Goal: Check status: Check status

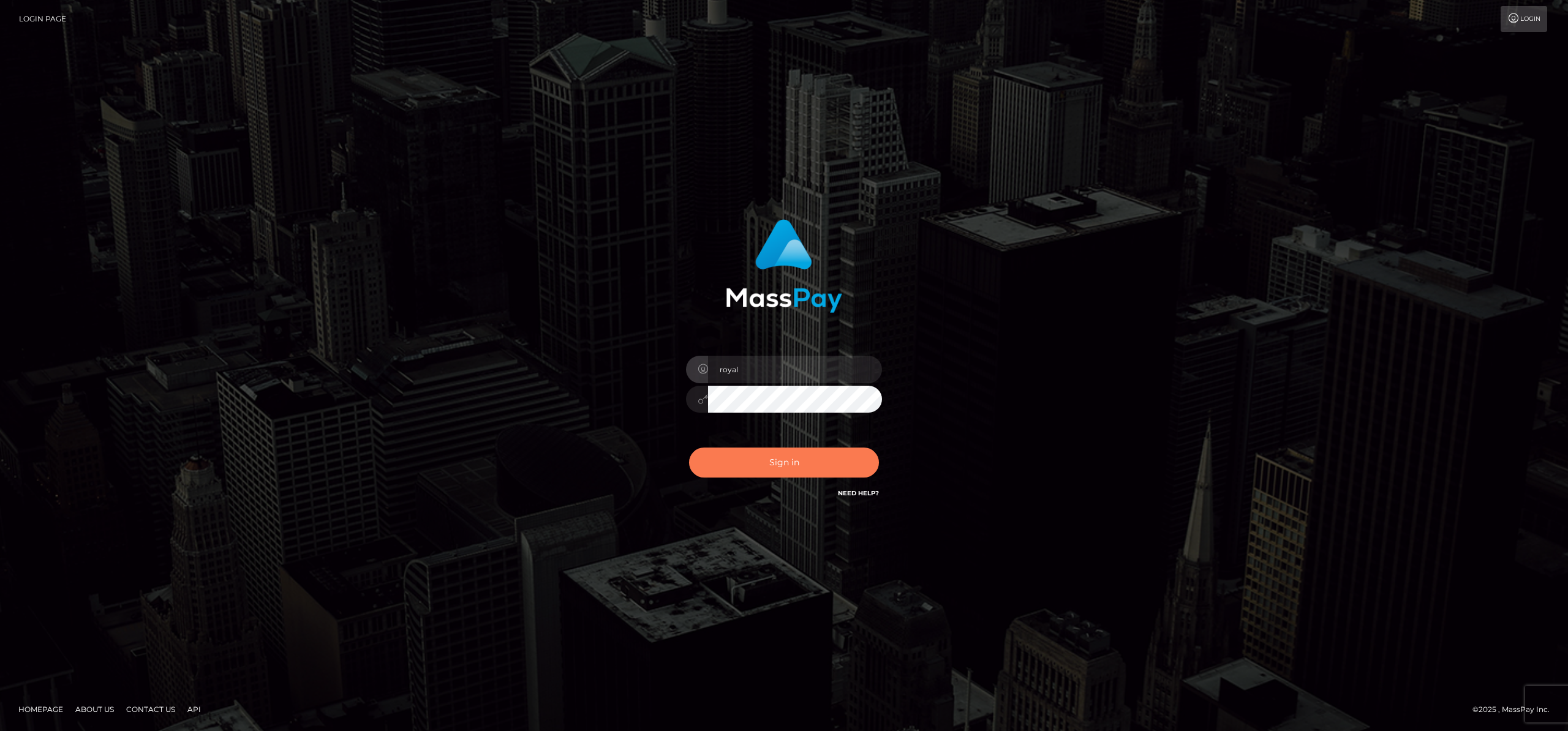
click at [748, 470] on button "Sign in" at bounding box center [784, 463] width 190 height 30
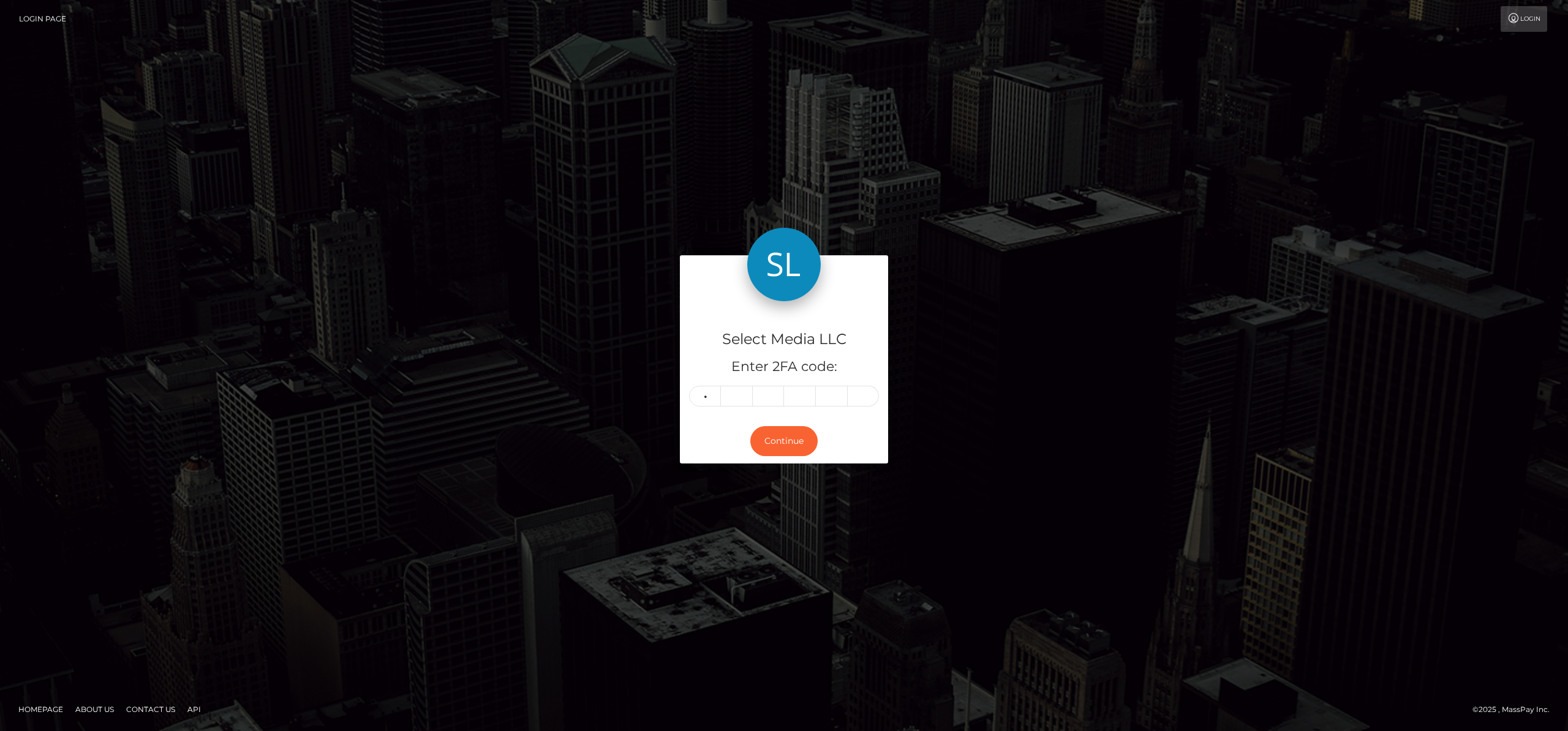
type input "3"
type input "1"
type input "2"
type input "0"
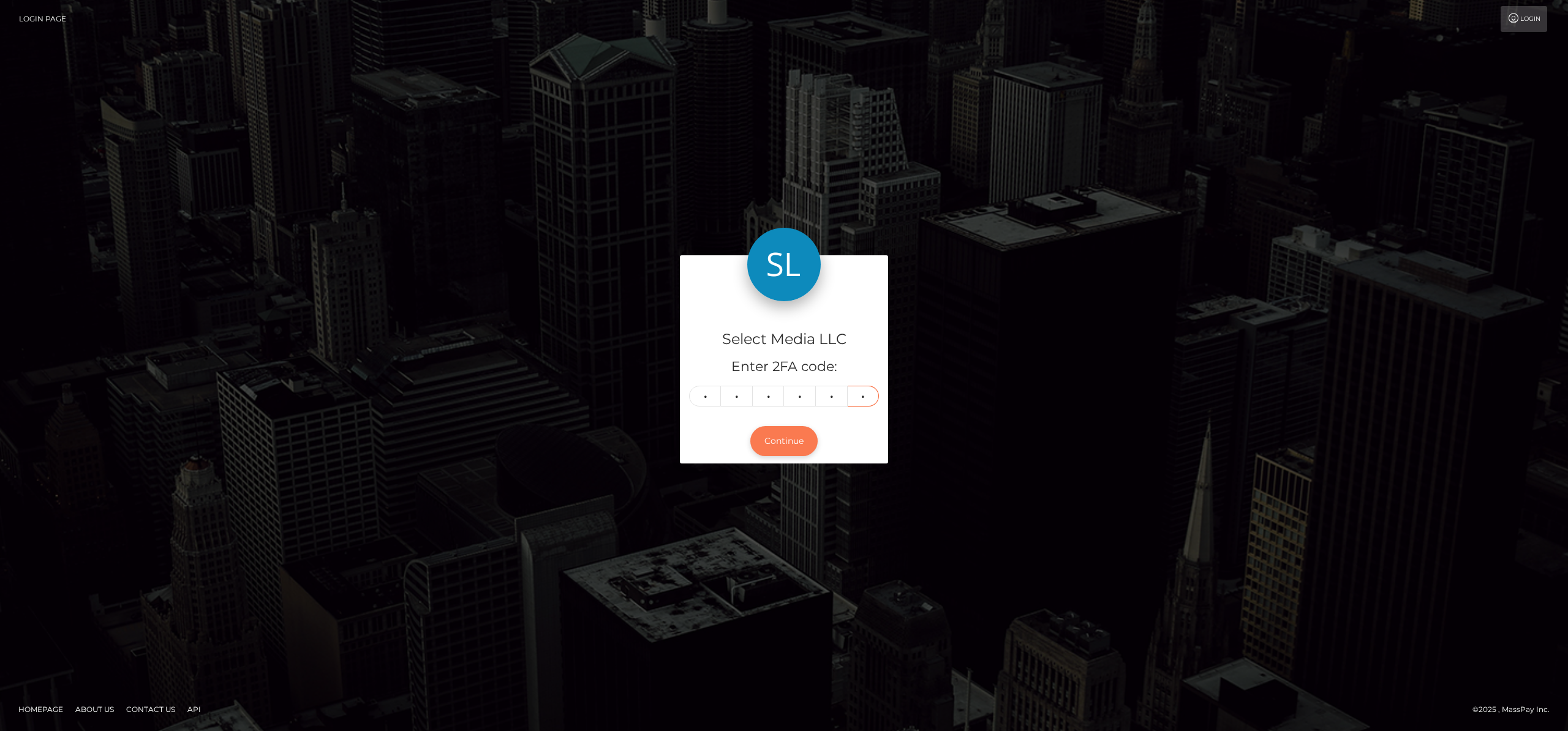
type input "6"
click at [755, 445] on button "Continue" at bounding box center [784, 441] width 68 height 30
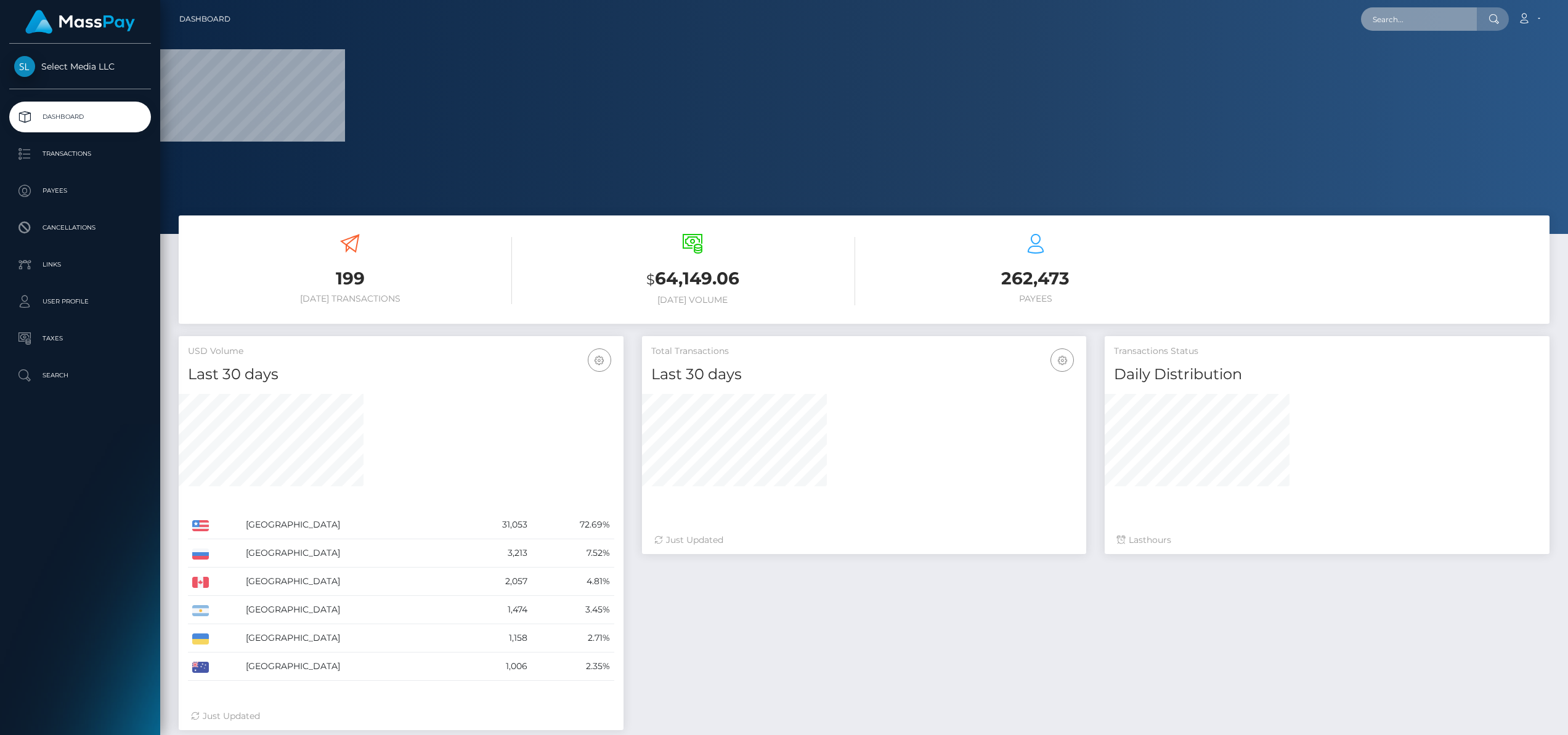
click at [1402, 23] on input "text" at bounding box center [1419, 18] width 116 height 23
paste input "828479169506594816"
click at [1403, 25] on input "828479169506594816" at bounding box center [1419, 18] width 116 height 23
paste input "0396631240241152"
type input "820396631240241152"
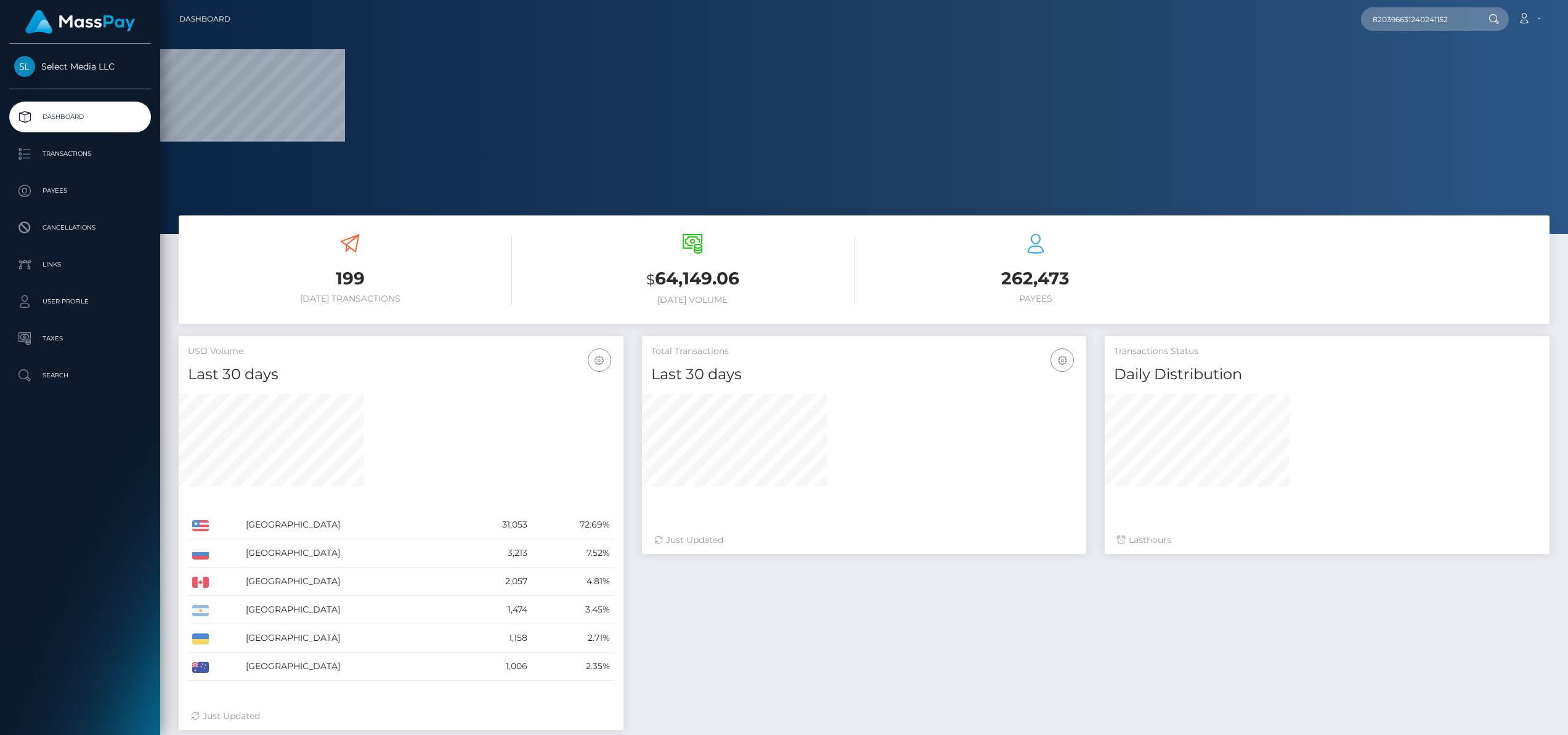
click at [1498, 21] on icon at bounding box center [1494, 18] width 11 height 10
click at [1483, 22] on div at bounding box center [1493, 18] width 32 height 23
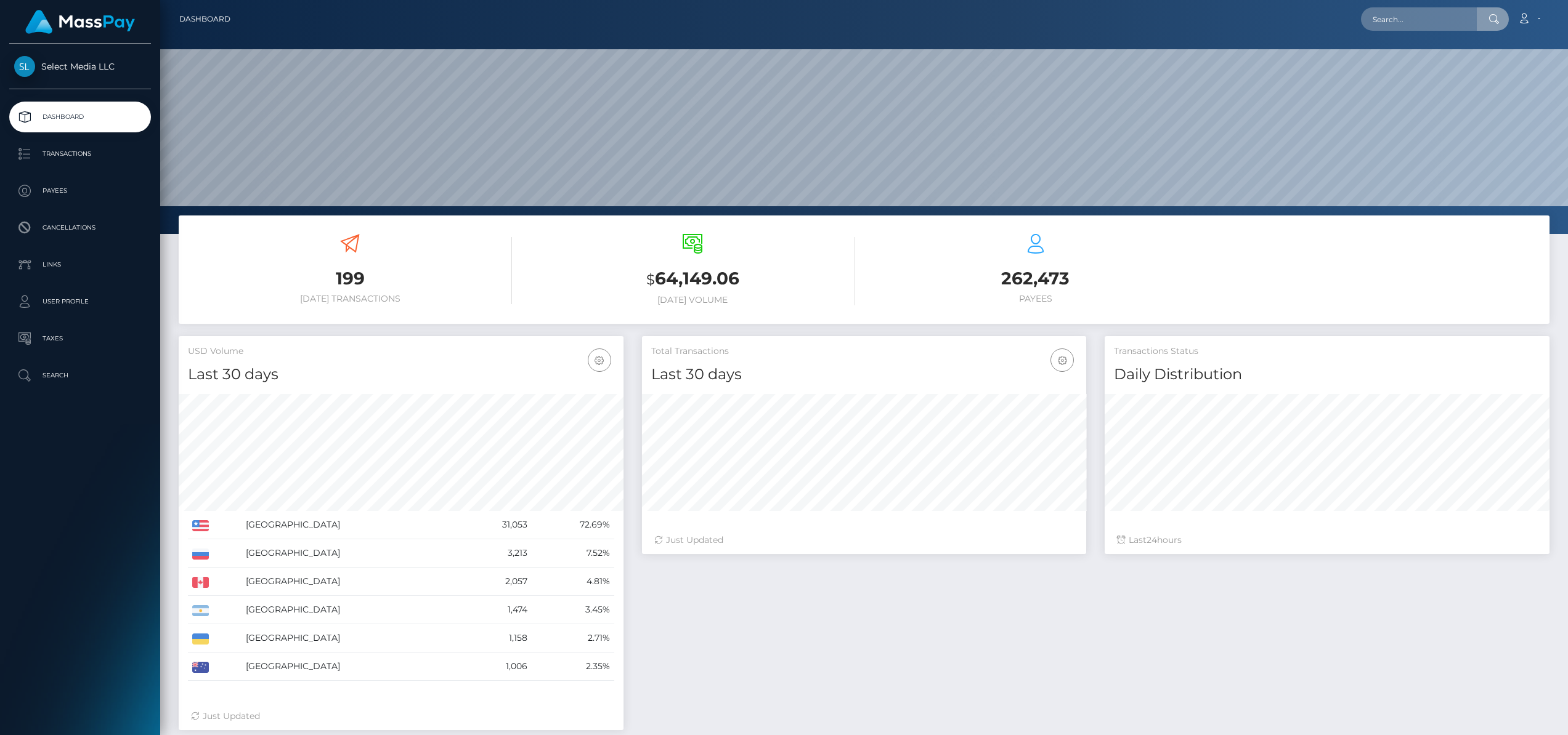
scroll to position [219, 444]
type input "820396631240241152"
click at [1392, 65] on link "ASHLEY A Colando" at bounding box center [1410, 63] width 98 height 22
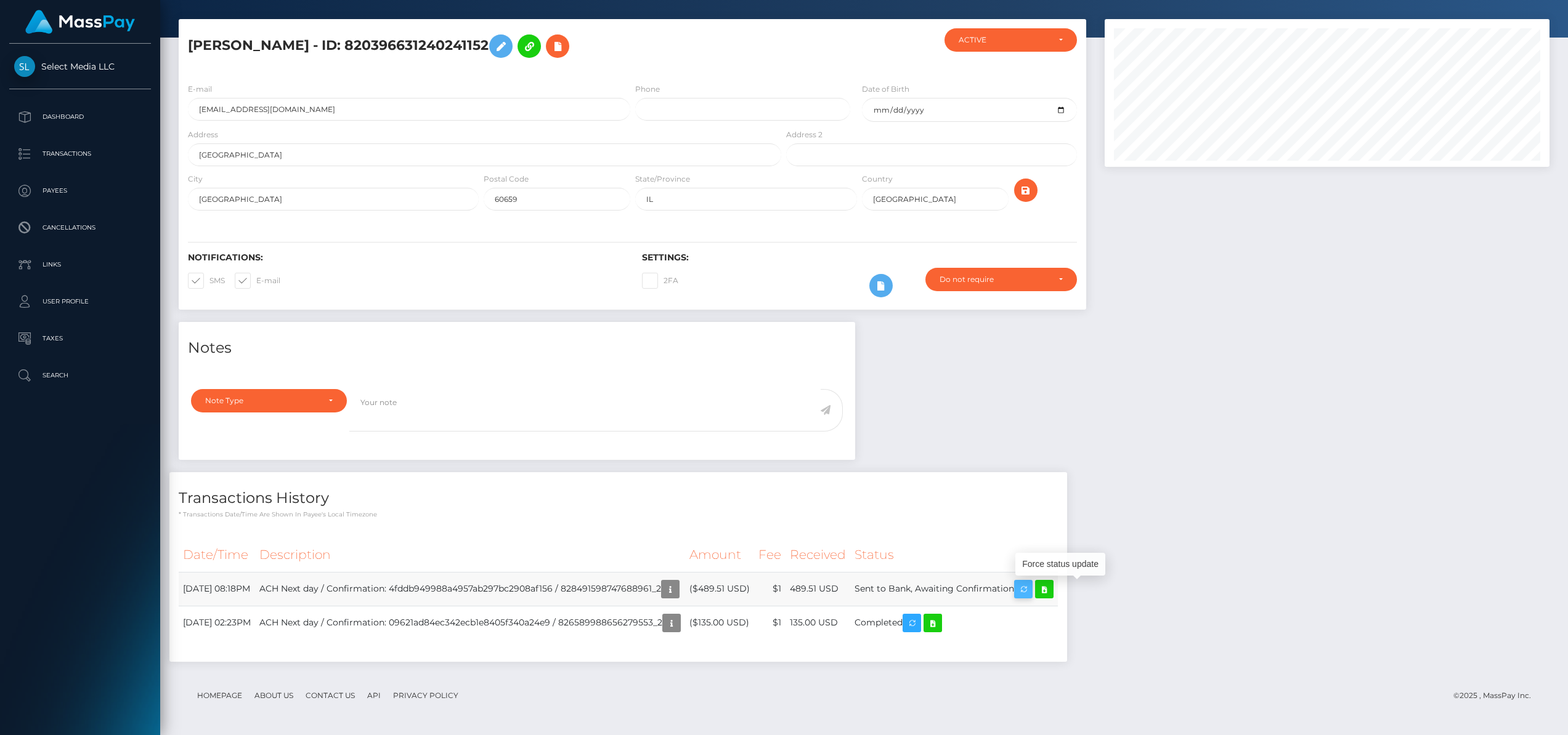
scroll to position [148, 444]
click at [1031, 591] on icon "button" at bounding box center [1024, 589] width 15 height 15
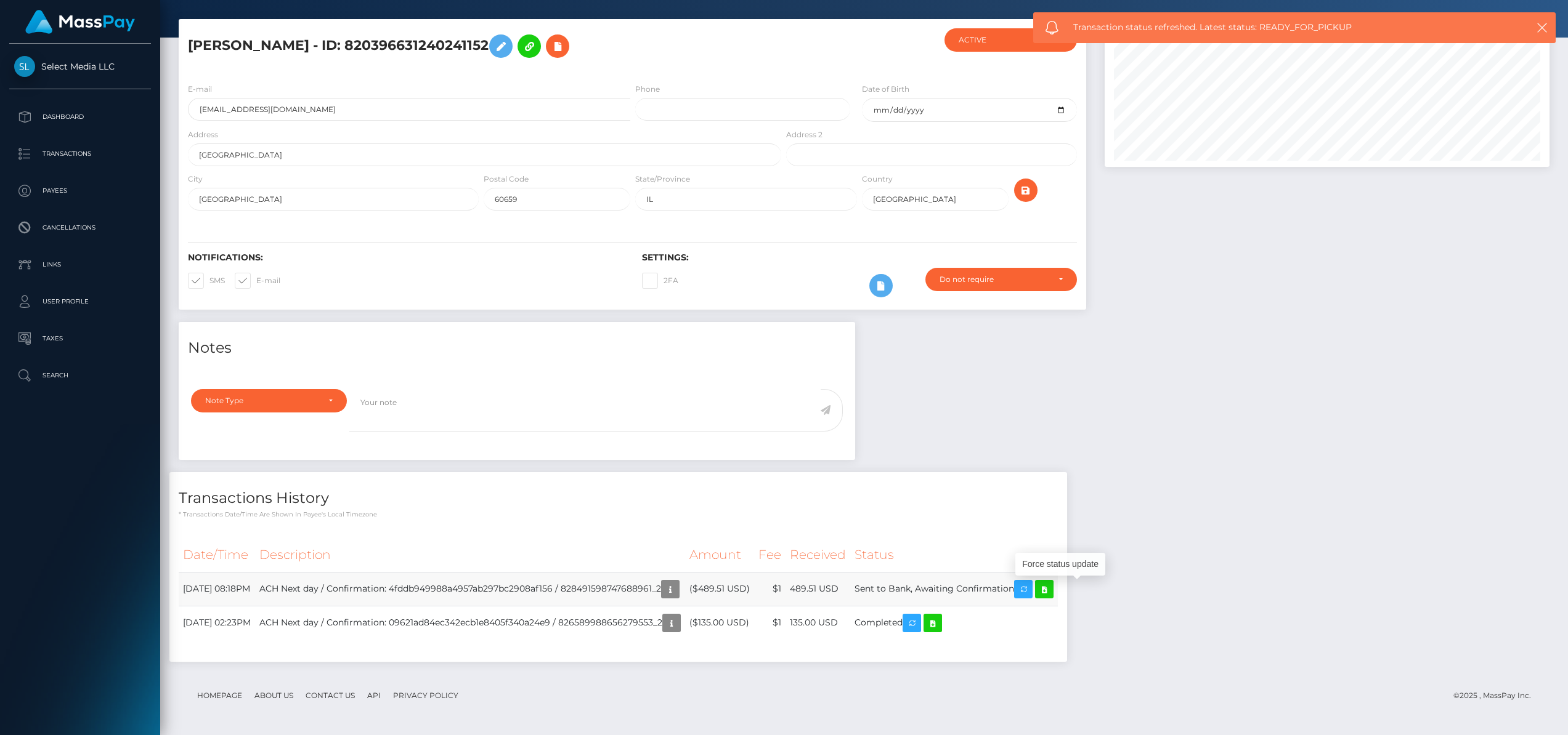
click at [671, 586] on td "ACH Next day / Confirmation: 4fddb949988a4957ab297bc2908af156 / 828491598747688…" at bounding box center [470, 588] width 430 height 34
copy td "828491598747688961_2"
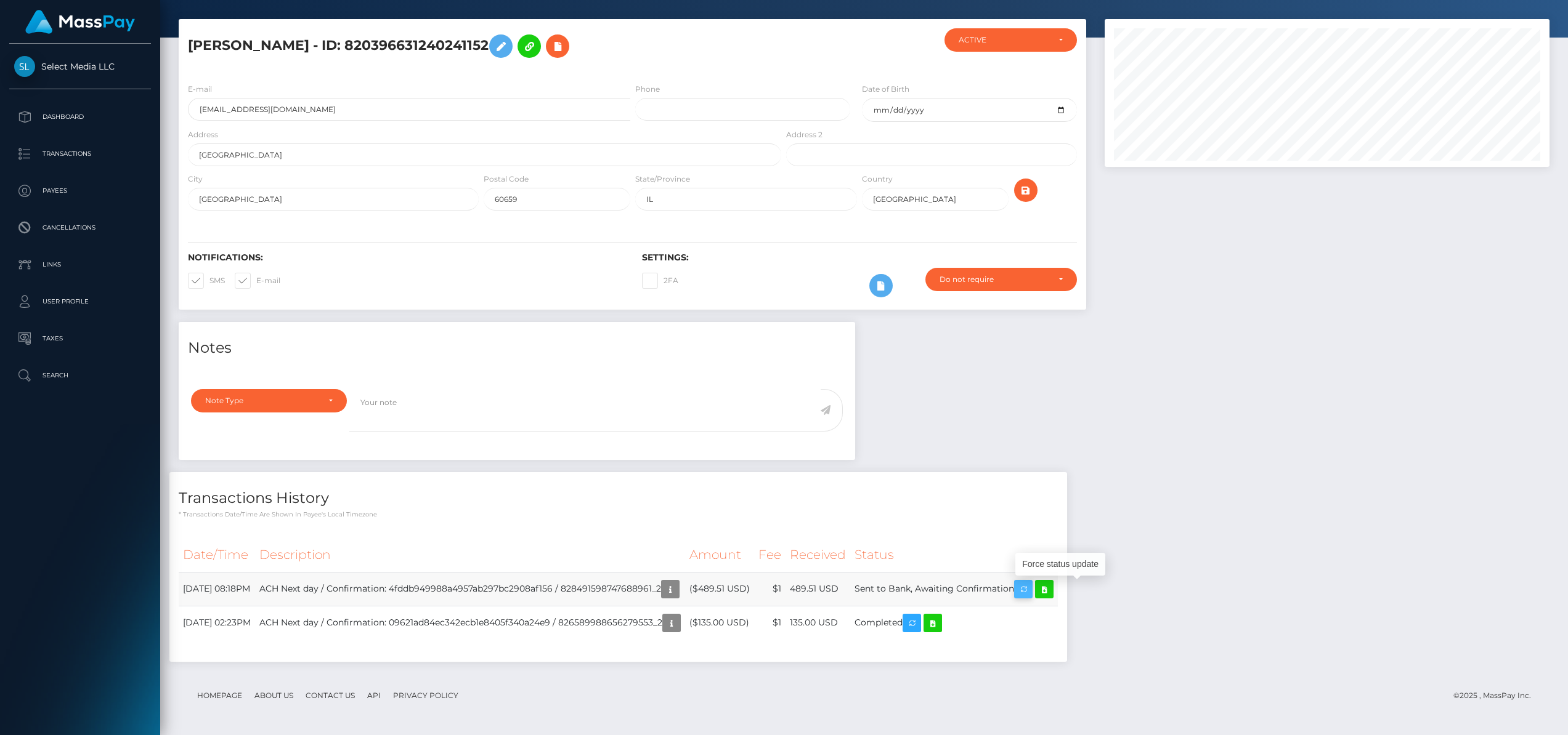
click at [1031, 588] on icon "button" at bounding box center [1024, 589] width 15 height 15
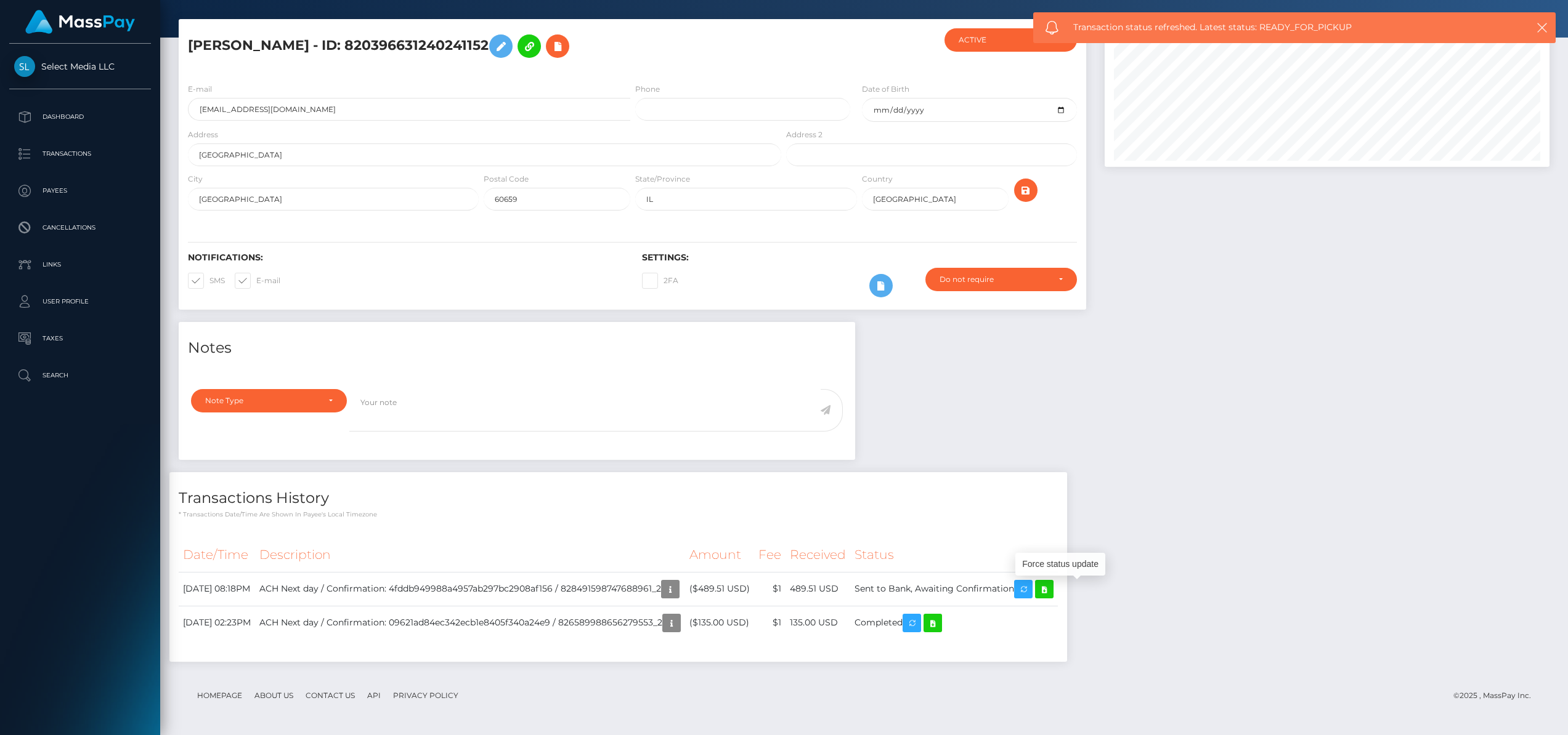
click at [1297, 26] on span "Transaction status refreshed. Latest status: READY_FOR_PICKUP" at bounding box center [1282, 28] width 418 height 13
click at [1323, 26] on span "Transaction status refreshed. Latest status: READY_FOR_PICKUP" at bounding box center [1282, 28] width 418 height 13
click at [1323, 25] on span "Transaction status refreshed. Latest status: READY_FOR_PICKUP" at bounding box center [1282, 28] width 418 height 13
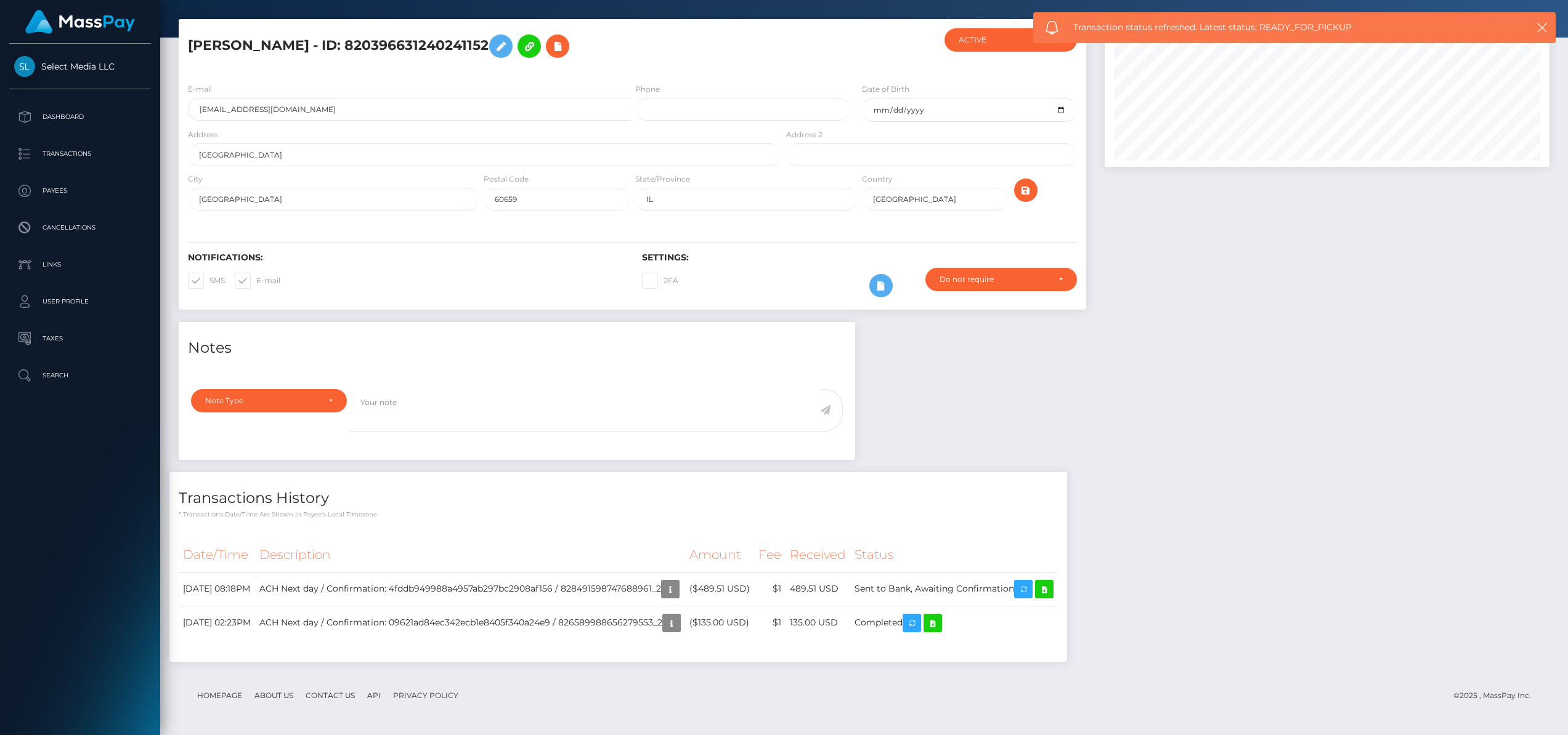
click at [1235, 30] on span "Transaction status refreshed. Latest status: READY_FOR_PICKUP" at bounding box center [1282, 28] width 418 height 13
drag, startPoint x: 1199, startPoint y: 28, endPoint x: 1387, endPoint y: 25, distance: 188.0
click at [1387, 25] on span "Transaction status refreshed. Latest status: READY_FOR_PICKUP" at bounding box center [1282, 28] width 418 height 13
copy span "Latest status: READY_FOR_PICKUP"
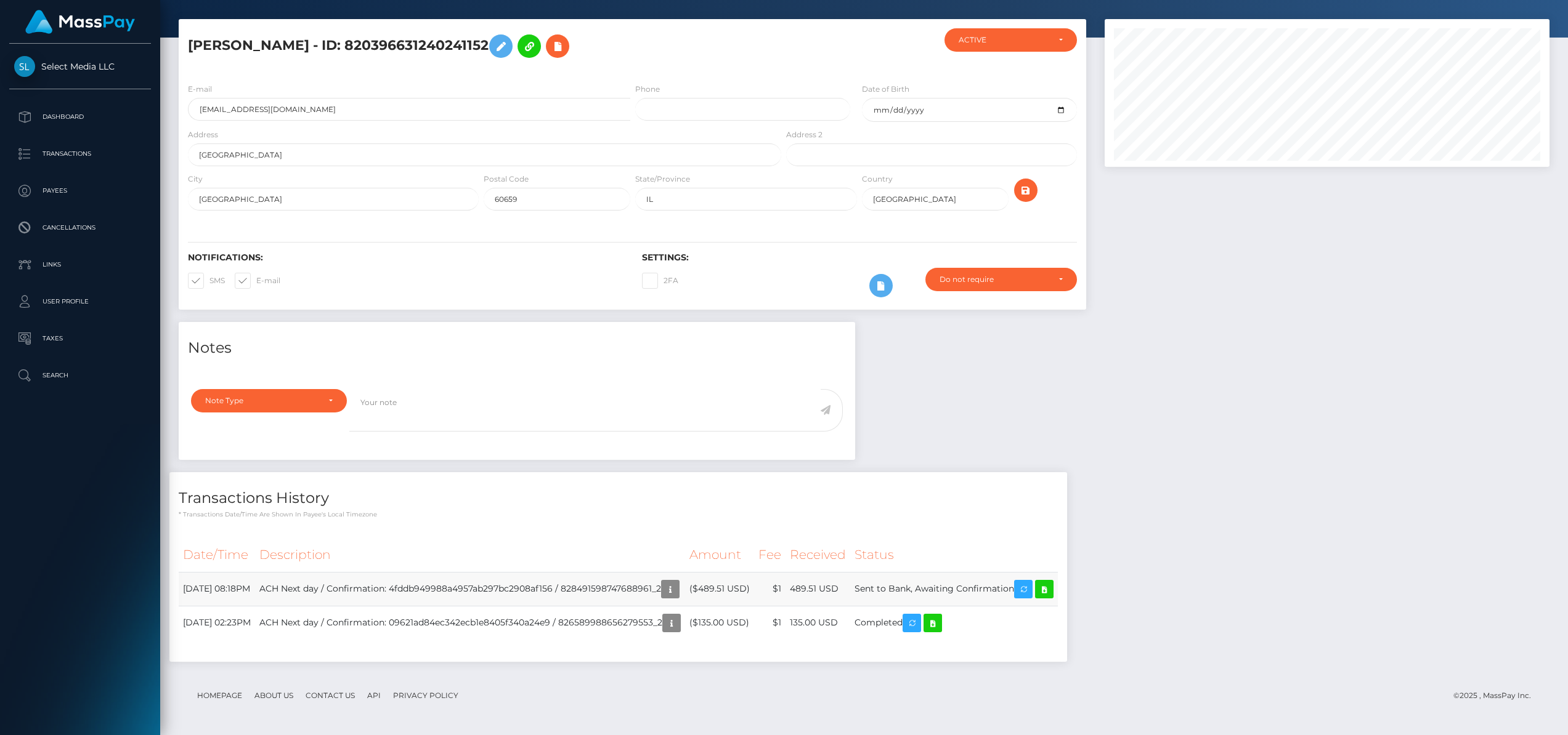
click at [644, 588] on td "ACH Next day / Confirmation: 4fddb949988a4957ab297bc2908af156 / 828491598747688…" at bounding box center [470, 588] width 430 height 34
copy td "828491598747688961_2"
click at [849, 590] on td "489.51 USD" at bounding box center [818, 588] width 65 height 34
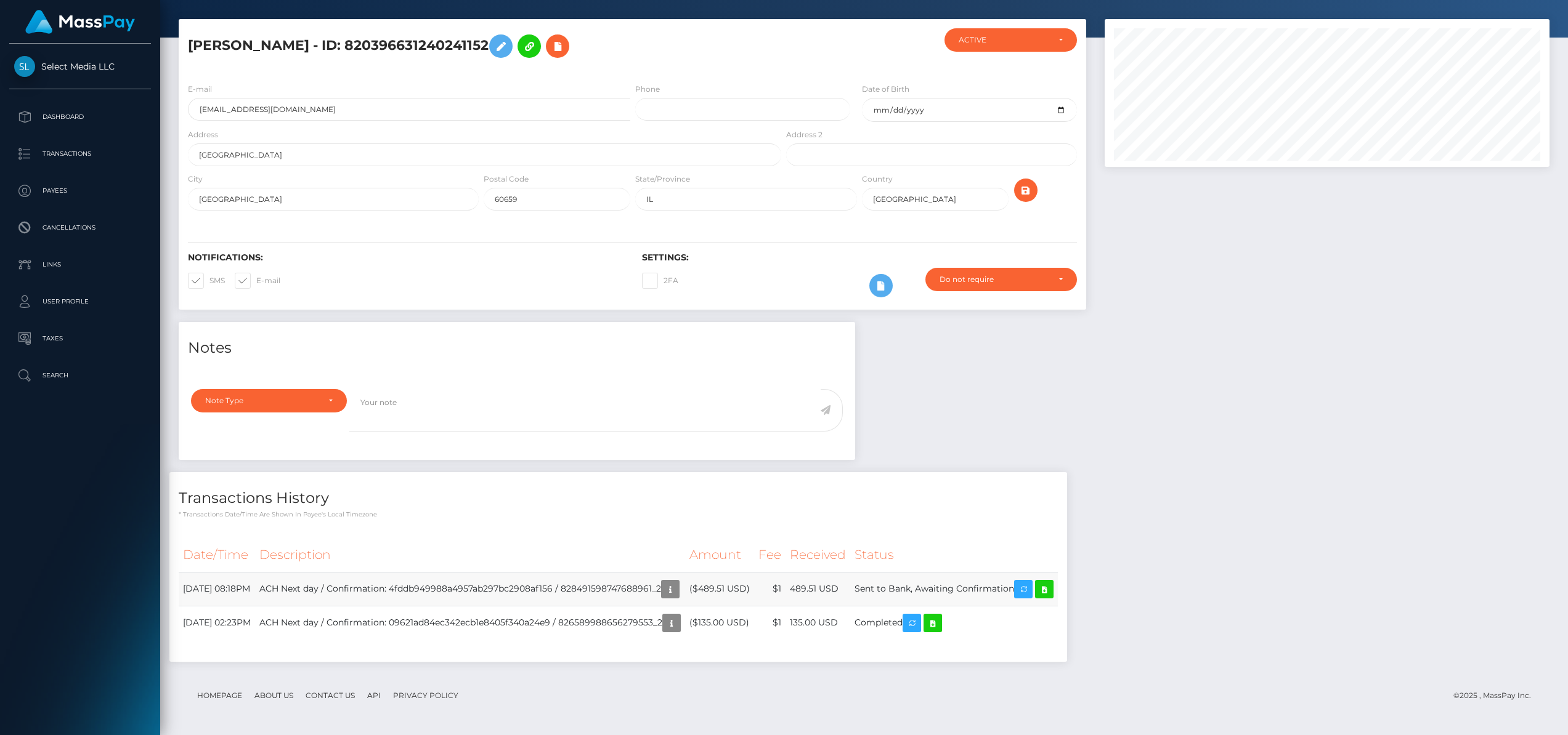
click at [849, 590] on td "489.51 USD" at bounding box center [818, 588] width 65 height 34
copy tr "489.51 USD"
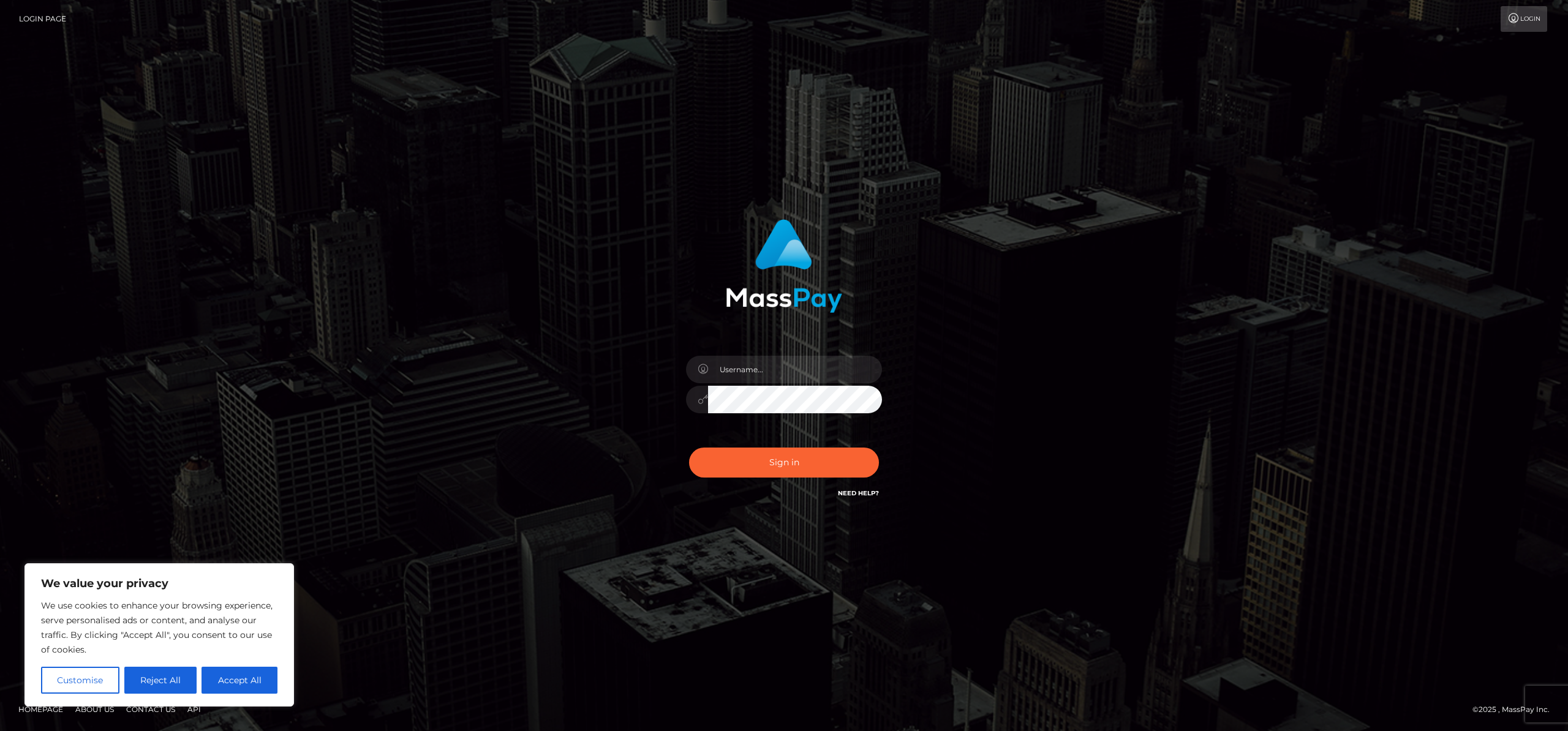
type input "royal"
